Goal: Navigation & Orientation: Find specific page/section

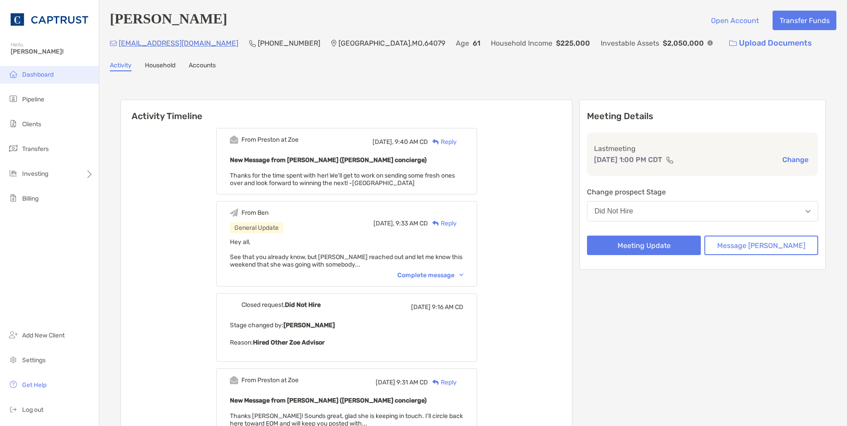
click at [42, 77] on span "Dashboard" at bounding box center [37, 75] width 31 height 8
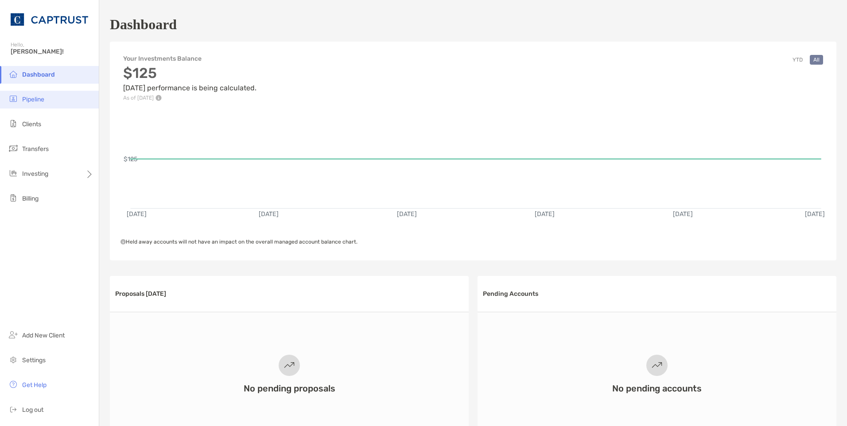
click at [46, 98] on li "Pipeline" at bounding box center [49, 100] width 99 height 18
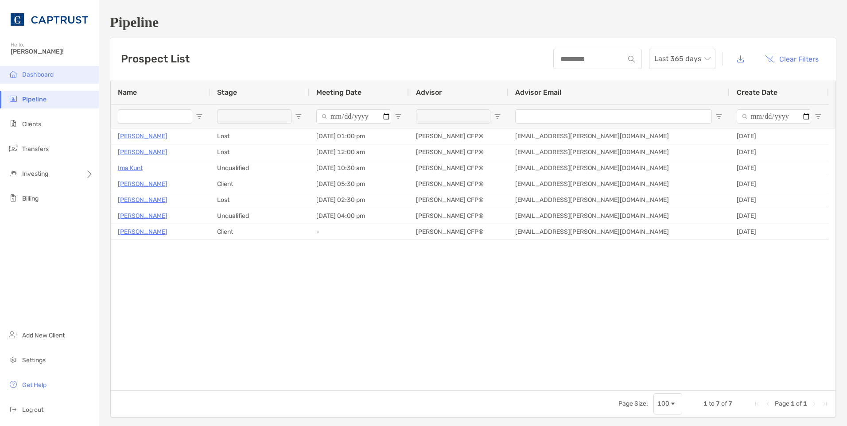
click at [33, 72] on span "Dashboard" at bounding box center [37, 75] width 31 height 8
